Goal: Task Accomplishment & Management: Use online tool/utility

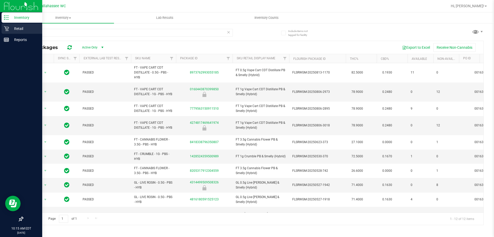
type input "pbs"
click at [8, 27] on icon at bounding box center [6, 28] width 5 height 5
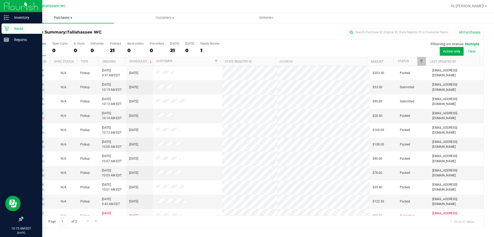
click at [66, 18] on span "Purchases" at bounding box center [63, 17] width 102 height 5
click at [32, 41] on span "All purchases" at bounding box center [30, 43] width 37 height 4
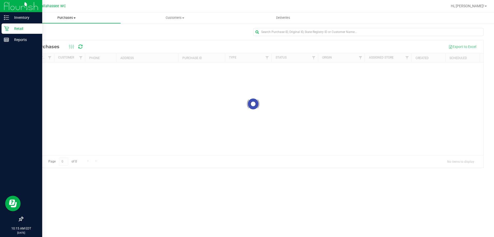
click at [67, 17] on span "Purchases" at bounding box center [66, 17] width 108 height 5
click at [38, 37] on span "Fulfillment" at bounding box center [28, 37] width 32 height 4
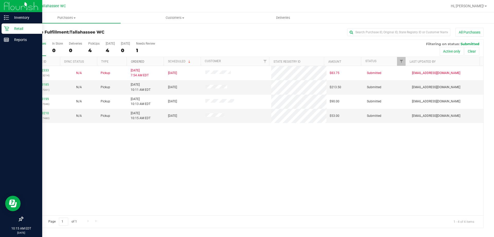
click at [133, 61] on link "Ordered" at bounding box center [137, 62] width 13 height 4
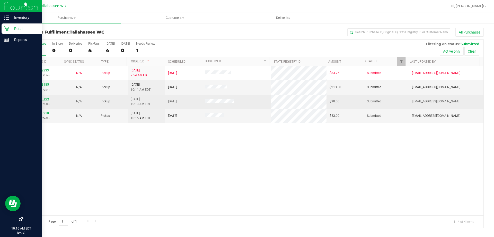
click at [42, 97] on link "11833199" at bounding box center [41, 99] width 14 height 4
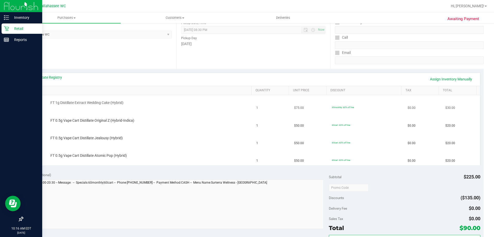
scroll to position [77, 0]
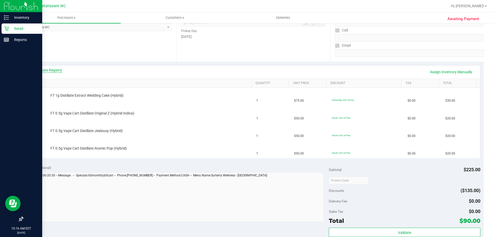
click at [58, 69] on link "View State Registry" at bounding box center [46, 69] width 31 height 5
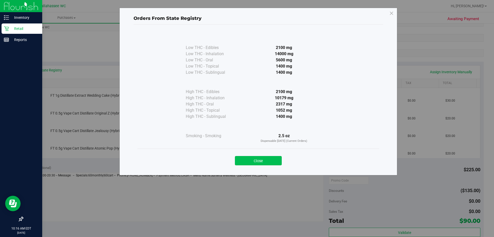
click at [271, 160] on button "Close" at bounding box center [258, 160] width 47 height 9
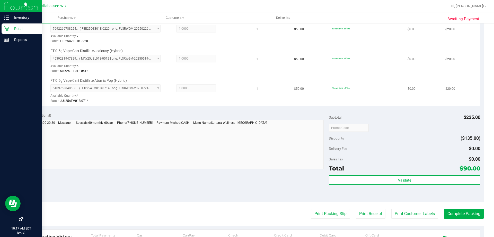
scroll to position [180, 0]
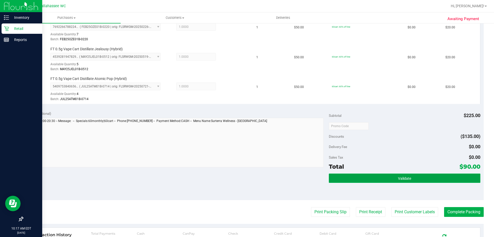
click at [347, 173] on button "Validate" at bounding box center [404, 177] width 151 height 9
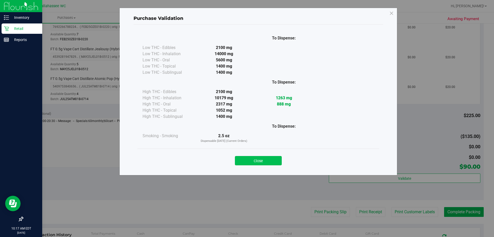
click at [252, 159] on button "Close" at bounding box center [258, 160] width 47 height 9
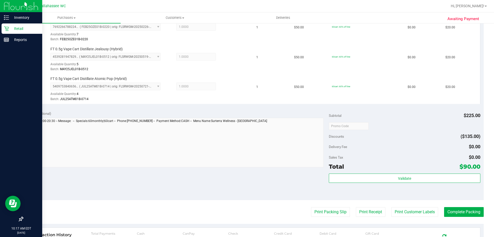
click at [323, 217] on purchase-details "Back Edit Purchase Cancel Purchase View Profile # 11833199 BioTrack ID: - Submi…" at bounding box center [253, 84] width 461 height 472
click at [324, 214] on button "Print Packing Slip" at bounding box center [330, 212] width 39 height 10
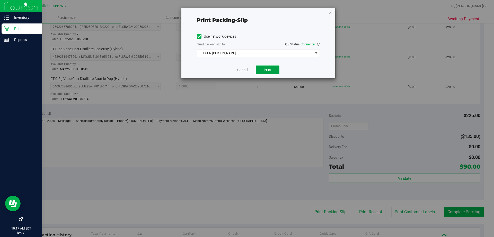
click at [268, 69] on span "Print" at bounding box center [268, 70] width 8 height 4
click at [330, 12] on icon "button" at bounding box center [331, 12] width 4 height 6
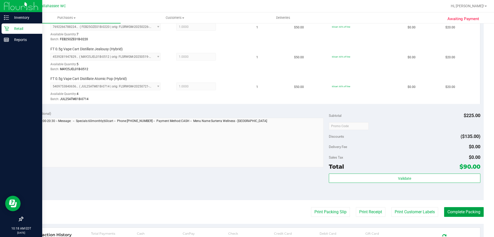
click at [448, 215] on button "Complete Packing" at bounding box center [464, 212] width 40 height 10
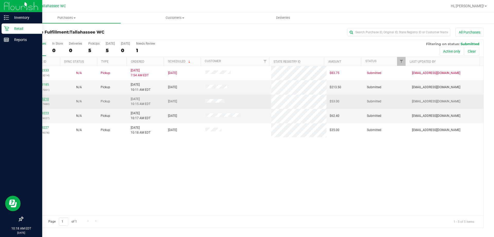
click at [42, 98] on link "11833210" at bounding box center [41, 99] width 14 height 4
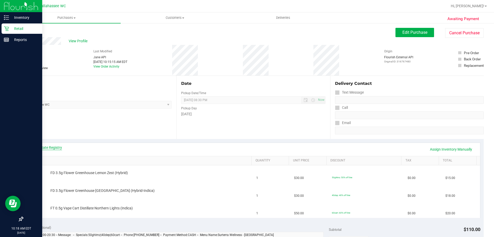
click at [41, 147] on link "View State Registry" at bounding box center [46, 147] width 31 height 5
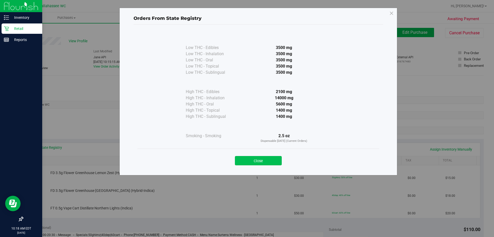
click at [267, 158] on button "Close" at bounding box center [258, 160] width 47 height 9
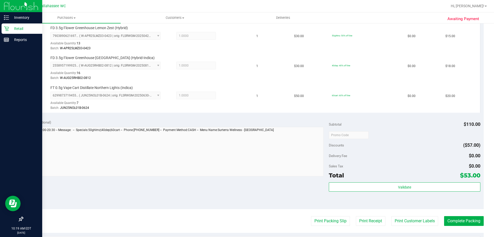
scroll to position [154, 0]
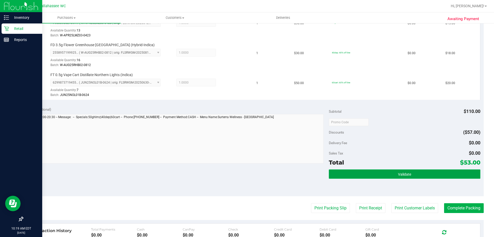
click at [387, 175] on button "Validate" at bounding box center [404, 173] width 151 height 9
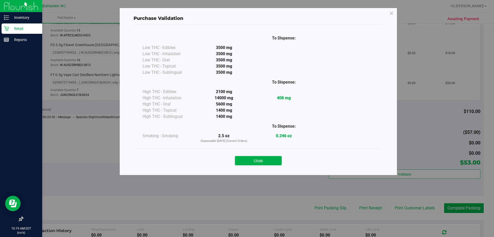
click at [258, 165] on div "Close" at bounding box center [258, 158] width 242 height 21
click at [273, 163] on button "Close" at bounding box center [258, 160] width 47 height 9
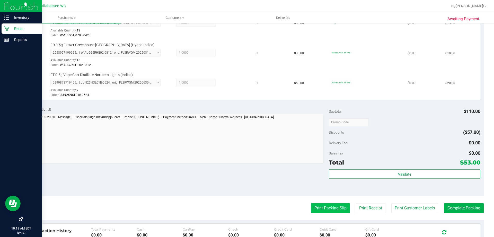
click at [312, 204] on button "Print Packing Slip" at bounding box center [330, 208] width 39 height 10
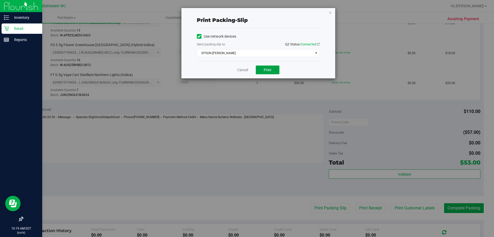
click at [266, 66] on button "Print" at bounding box center [268, 69] width 24 height 9
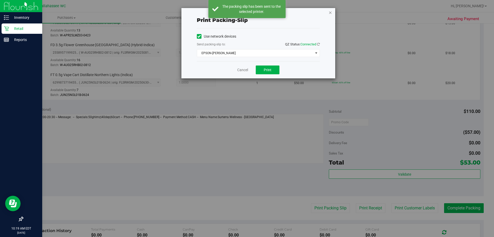
click at [330, 12] on icon "button" at bounding box center [331, 12] width 4 height 6
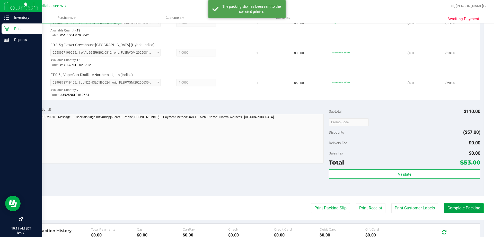
click at [464, 211] on button "Complete Packing" at bounding box center [464, 208] width 40 height 10
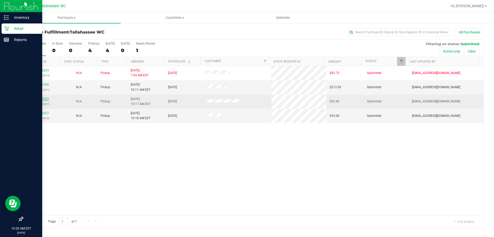
click at [45, 97] on link "11833223" at bounding box center [41, 99] width 14 height 4
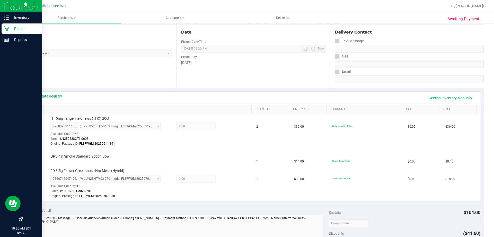
scroll to position [51, 0]
click at [11, 32] on div "Retail" at bounding box center [22, 28] width 41 height 10
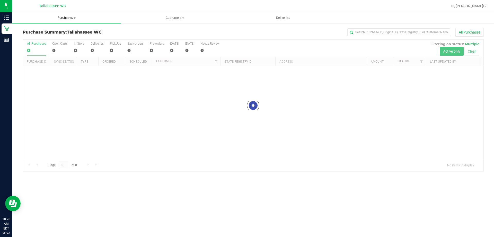
click at [68, 18] on span "Purchases" at bounding box center [66, 17] width 108 height 5
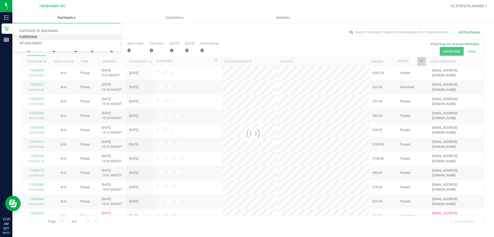
click at [35, 39] on span "Fulfillment" at bounding box center [28, 37] width 32 height 4
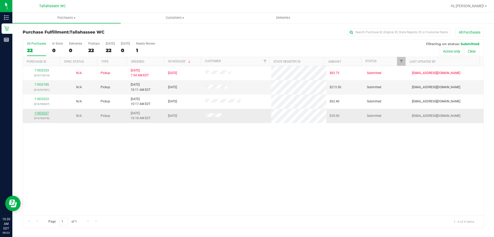
click at [40, 113] on link "11833227" at bounding box center [41, 113] width 14 height 4
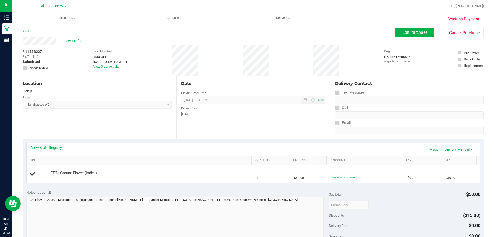
click at [34, 144] on div "View State Registry Assign Inventory Manually" at bounding box center [254, 149] width 454 height 13
click at [36, 147] on link "View State Registry" at bounding box center [46, 147] width 31 height 5
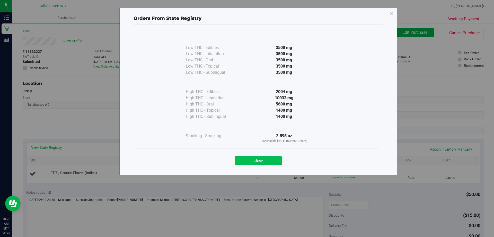
click at [265, 159] on button "Close" at bounding box center [258, 160] width 47 height 9
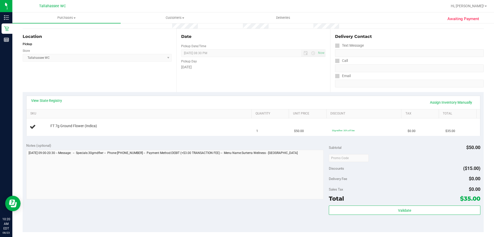
scroll to position [103, 0]
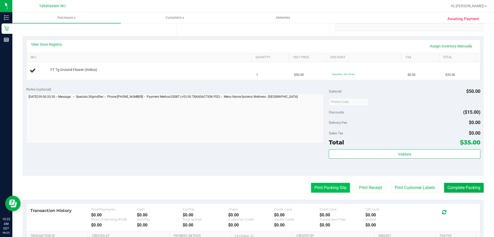
click at [329, 190] on button "Print Packing Slip" at bounding box center [330, 188] width 39 height 10
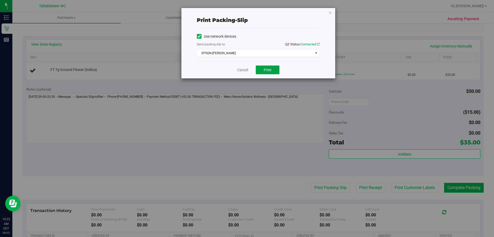
click at [267, 71] on span "Print" at bounding box center [268, 70] width 8 height 4
click at [247, 74] on div "Cancel Print" at bounding box center [258, 69] width 123 height 17
click at [246, 72] on link "Cancel" at bounding box center [242, 69] width 11 height 5
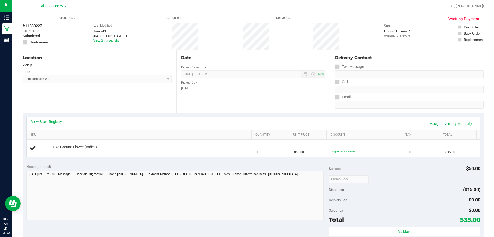
scroll to position [0, 0]
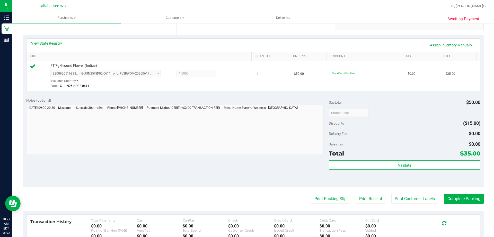
scroll to position [129, 0]
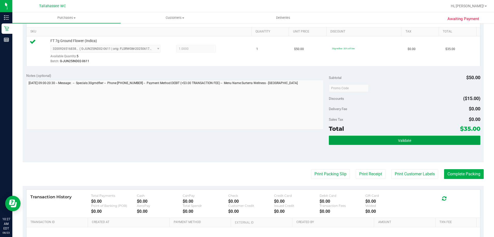
click at [348, 143] on button "Validate" at bounding box center [404, 139] width 151 height 9
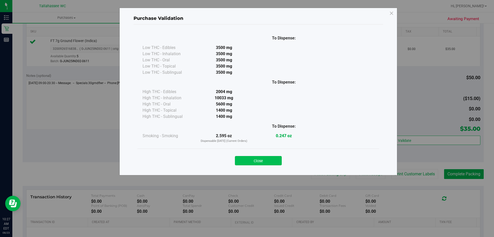
click at [245, 161] on button "Close" at bounding box center [258, 160] width 47 height 9
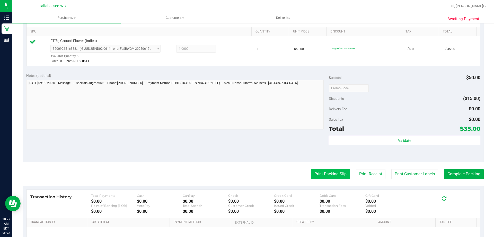
click at [321, 171] on button "Print Packing Slip" at bounding box center [330, 174] width 39 height 10
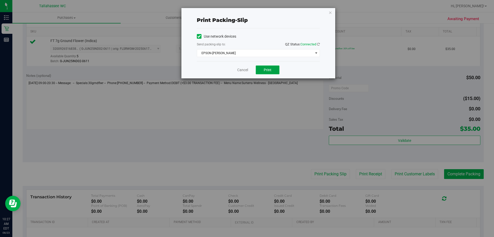
click at [257, 74] on button "Print" at bounding box center [268, 69] width 24 height 9
click at [329, 13] on icon "button" at bounding box center [331, 12] width 4 height 6
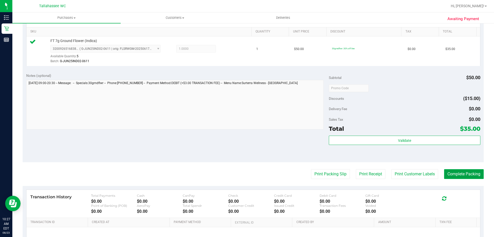
click at [465, 173] on button "Complete Packing" at bounding box center [464, 174] width 40 height 10
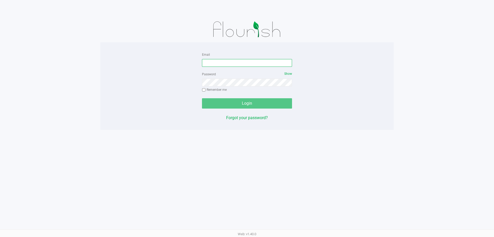
click at [240, 63] on input "Email" at bounding box center [247, 63] width 90 height 8
type input "[EMAIL_ADDRESS][DOMAIN_NAME]"
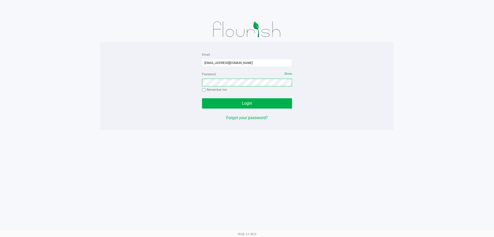
click at [202, 98] on button "Login" at bounding box center [247, 103] width 90 height 10
